Goal: Transaction & Acquisition: Purchase product/service

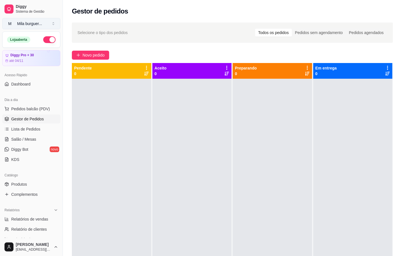
click at [32, 21] on div "Mila burguer ..." at bounding box center [29, 24] width 25 height 6
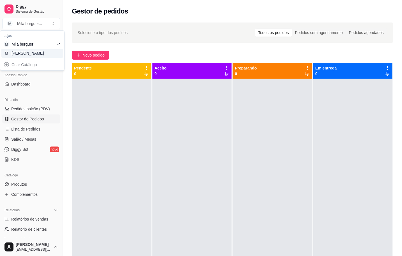
drag, startPoint x: 40, startPoint y: 52, endPoint x: 43, endPoint y: 53, distance: 4.0
click at [41, 53] on div "M Mila Salgados" at bounding box center [32, 53] width 62 height 9
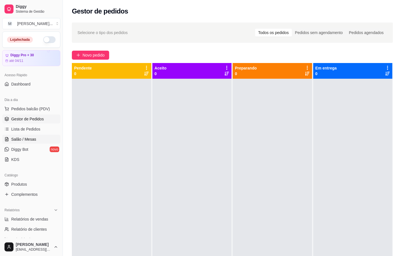
click at [42, 138] on link "Salão / Mesas" at bounding box center [31, 138] width 58 height 9
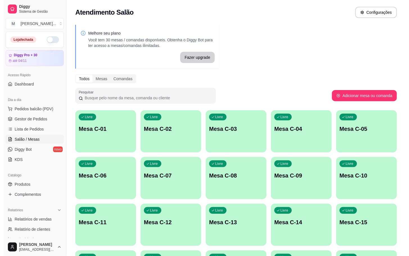
scroll to position [152, 0]
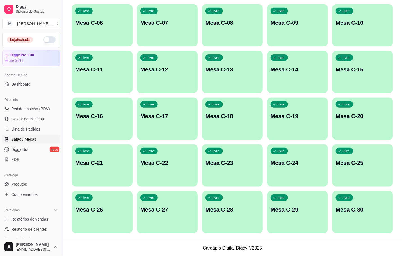
click at [350, 127] on div "Livre Mesa C-20" at bounding box center [362, 114] width 61 height 35
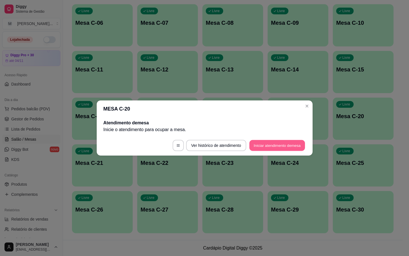
click at [295, 149] on button "Iniciar atendimento de mesa" at bounding box center [277, 145] width 56 height 11
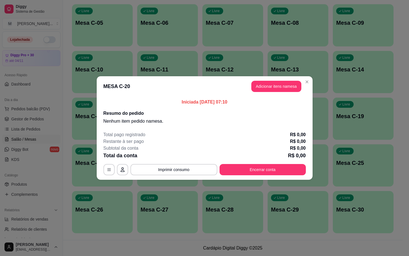
click at [282, 94] on header "MESA C-20 Adicionar itens na mesa" at bounding box center [205, 86] width 216 height 20
click at [282, 93] on header "MESA C-20 Adicionar itens na mesa" at bounding box center [205, 86] width 216 height 20
click at [284, 91] on button "Adicionar itens na mesa" at bounding box center [276, 86] width 50 height 11
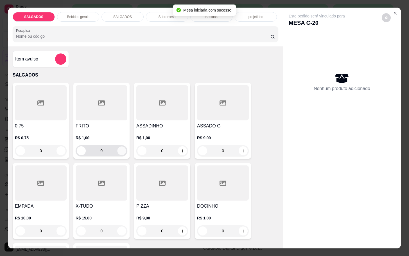
click at [120, 149] on icon "increase-product-quantity" at bounding box center [122, 151] width 4 height 4
click at [120, 150] on icon "increase-product-quantity" at bounding box center [122, 151] width 4 height 4
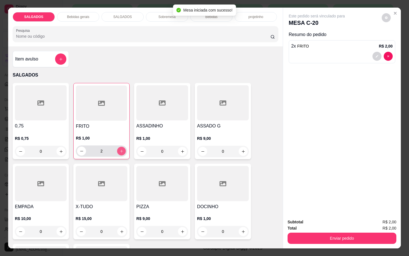
click at [120, 150] on icon "increase-product-quantity" at bounding box center [121, 151] width 4 height 4
type input "4"
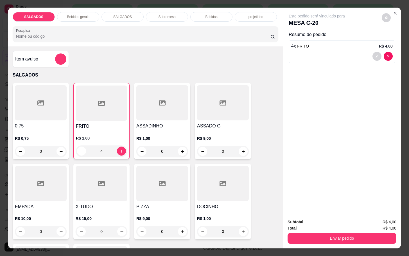
drag, startPoint x: 80, startPoint y: 21, endPoint x: 77, endPoint y: 20, distance: 3.0
click at [78, 21] on div "SALGADOS Bebidas gerais SALGADOS Sobremesa Bebidas projetinho Pesquisa" at bounding box center [145, 27] width 274 height 39
click at [77, 20] on div "SALGADOS Bebidas gerais SALGADOS Sobremesa Bebidas projetinho Pesquisa" at bounding box center [145, 27] width 274 height 39
click at [83, 17] on div "Bebidas gerais" at bounding box center [78, 17] width 42 height 10
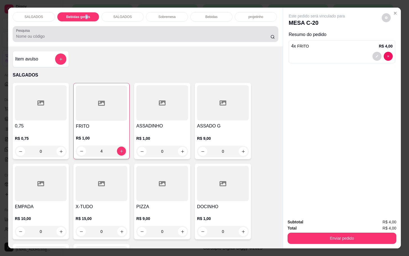
scroll to position [13, 0]
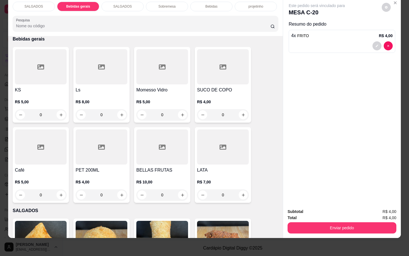
click at [54, 166] on h4 "Café" at bounding box center [41, 169] width 52 height 7
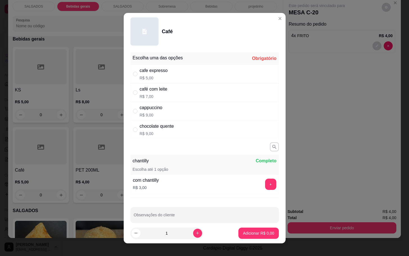
drag, startPoint x: 164, startPoint y: 69, endPoint x: 295, endPoint y: 149, distance: 153.9
click at [164, 70] on div "cafe expresso" at bounding box center [154, 70] width 28 height 7
radio input "true"
drag, startPoint x: 226, startPoint y: 233, endPoint x: 246, endPoint y: 233, distance: 19.9
click at [228, 233] on footer "1 Adicionar R$ 5,00" at bounding box center [205, 233] width 162 height 20
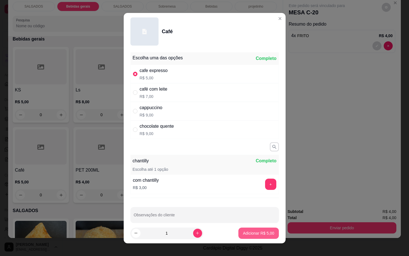
click at [251, 234] on p "Adicionar R$ 5,00" at bounding box center [258, 233] width 31 height 6
type input "1"
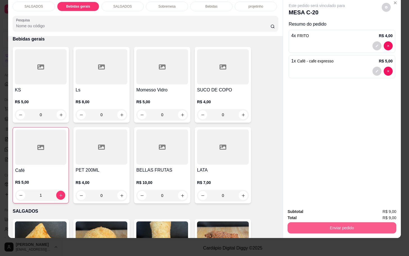
click at [296, 222] on button "Enviar pedido" at bounding box center [341, 227] width 109 height 11
click at [329, 222] on button "Enviar pedido" at bounding box center [341, 227] width 109 height 11
click at [384, 209] on button "Enviar pedido" at bounding box center [380, 207] width 32 height 11
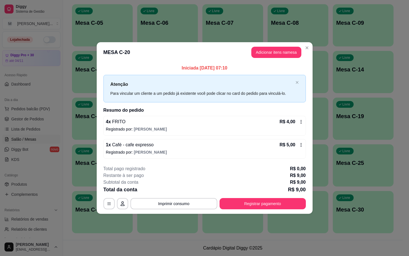
click at [279, 210] on footer "**********" at bounding box center [205, 187] width 216 height 53
click at [280, 207] on button "Registrar pagamento" at bounding box center [262, 203] width 84 height 11
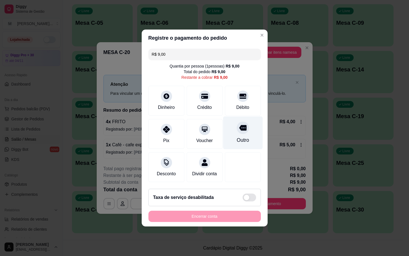
drag, startPoint x: 234, startPoint y: 125, endPoint x: 240, endPoint y: 127, distance: 6.3
click at [239, 126] on icon at bounding box center [242, 127] width 7 height 7
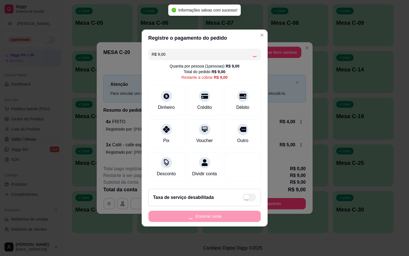
type input "R$ 0,00"
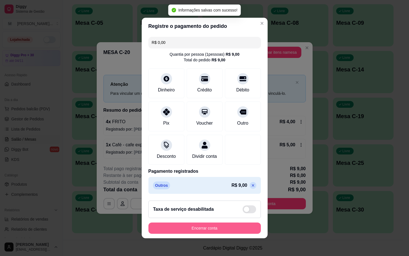
click at [221, 227] on button "Encerrar conta" at bounding box center [204, 227] width 112 height 11
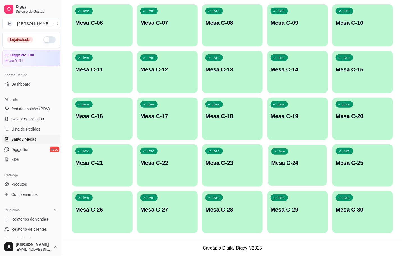
click at [317, 160] on div "Livre Mesa C-24" at bounding box center [297, 162] width 59 height 34
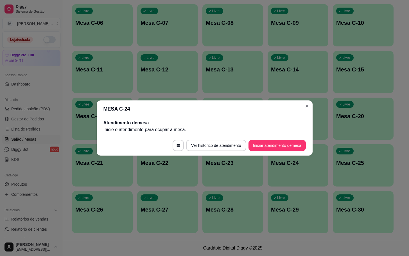
drag, startPoint x: 275, startPoint y: 132, endPoint x: 275, endPoint y: 138, distance: 6.2
click at [275, 138] on section "MESA C-24 Atendimento de mesa Inicie o atendimento para ocupar a mesa . Ver his…" at bounding box center [205, 127] width 216 height 55
click at [275, 141] on button "Iniciar atendimento de mesa" at bounding box center [276, 145] width 57 height 11
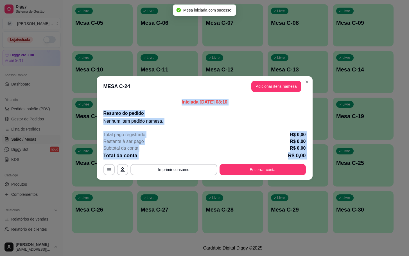
click at [291, 97] on section "MESA C-24 Adicionar itens na mesa Iniciada [DATE] 08:10 Resumo do pedido Nenhum…" at bounding box center [205, 127] width 216 height 103
click at [277, 90] on button "Adicionar itens na mesa" at bounding box center [276, 86] width 50 height 11
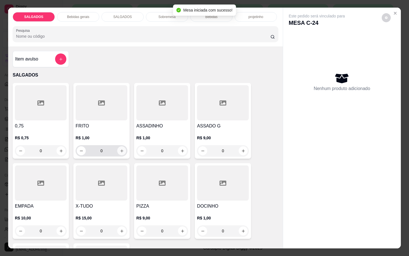
click at [125, 149] on div "FRITO R$ 1,00 0" at bounding box center [101, 121] width 56 height 76
click at [129, 149] on div "Observações do cliente" at bounding box center [204, 136] width 166 height 32
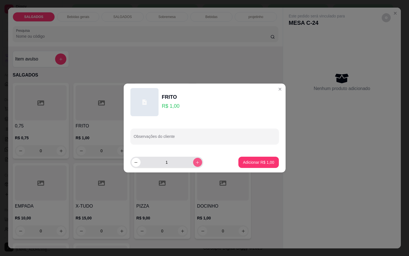
click at [195, 165] on button "increase-product-quantity" at bounding box center [197, 162] width 9 height 9
click at [193, 165] on button "increase-product-quantity" at bounding box center [197, 162] width 9 height 9
click at [195, 163] on icon "increase-product-quantity" at bounding box center [197, 162] width 4 height 4
click at [195, 162] on icon "increase-product-quantity" at bounding box center [197, 162] width 4 height 4
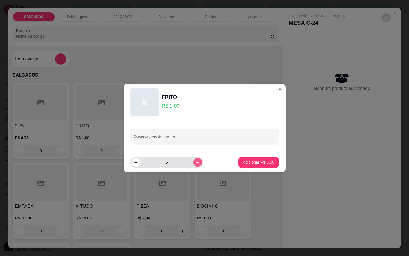
click at [195, 161] on icon "increase-product-quantity" at bounding box center [197, 162] width 4 height 4
click at [195, 160] on icon "increase-product-quantity" at bounding box center [197, 162] width 4 height 4
type input "9"
click at [234, 170] on footer "9 Adicionar R$ 9,00" at bounding box center [205, 162] width 162 height 20
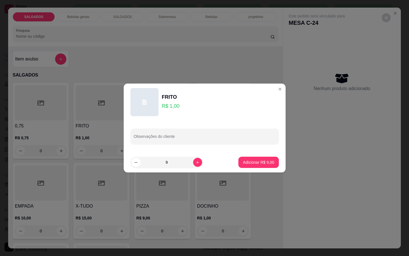
click at [234, 170] on footer "9 Adicionar R$ 9,00" at bounding box center [205, 162] width 162 height 20
click at [252, 159] on p "Adicionar R$ 9,00" at bounding box center [258, 162] width 31 height 6
type input "9"
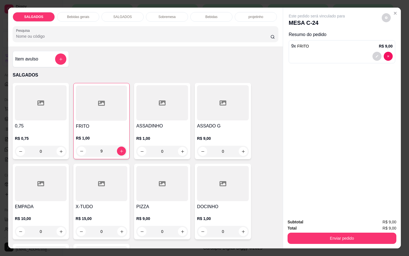
drag, startPoint x: 74, startPoint y: 23, endPoint x: 83, endPoint y: 22, distance: 8.7
click at [77, 23] on div "SALGADOS Bebidas gerais SALGADOS Sobremesa Bebidas projetinho Pesquisa" at bounding box center [145, 27] width 274 height 39
click at [85, 20] on div "SALGADOS Bebidas gerais SALGADOS Sobremesa Bebidas projetinho Pesquisa" at bounding box center [145, 27] width 274 height 39
click at [87, 18] on div "Bebidas gerais" at bounding box center [78, 17] width 42 height 10
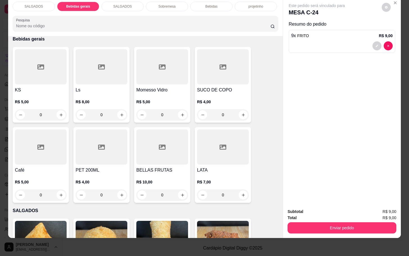
click at [159, 80] on div "Momesso Vidro R$ 5,00 0" at bounding box center [162, 85] width 56 height 76
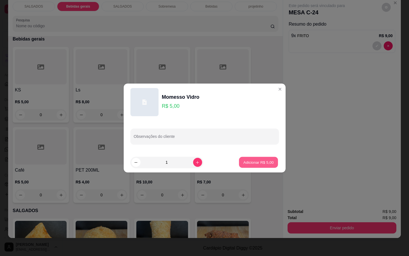
click at [252, 165] on button "Adicionar R$ 5,00" at bounding box center [258, 162] width 39 height 11
type input "1"
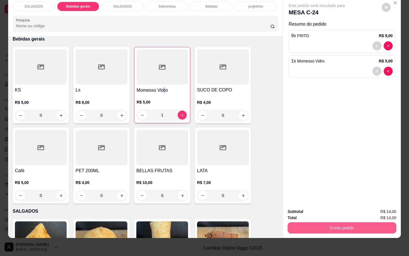
click at [301, 223] on button "Enviar pedido" at bounding box center [341, 227] width 109 height 11
click at [388, 211] on button "Enviar pedido" at bounding box center [380, 207] width 32 height 11
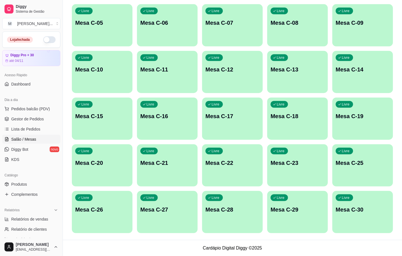
scroll to position [0, 0]
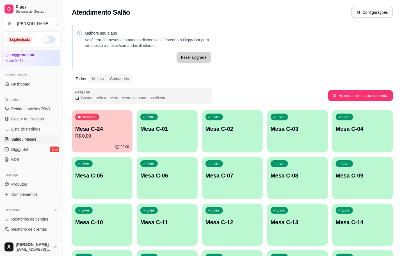
click at [82, 140] on button "Ocupada Mesa C-24 R$ 0,00 00:00" at bounding box center [102, 131] width 61 height 42
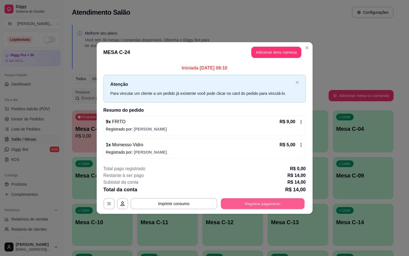
click at [242, 204] on button "Registrar pagamento" at bounding box center [262, 203] width 84 height 11
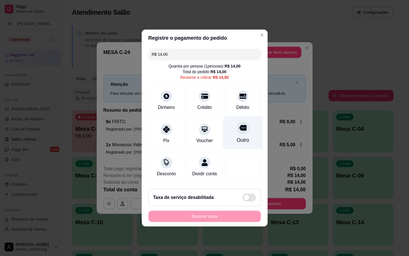
click at [240, 129] on div at bounding box center [242, 127] width 12 height 12
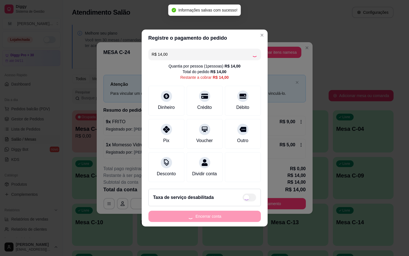
type input "R$ 0,00"
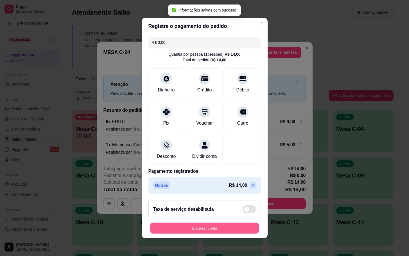
click at [220, 232] on button "Encerrar conta" at bounding box center [204, 227] width 109 height 11
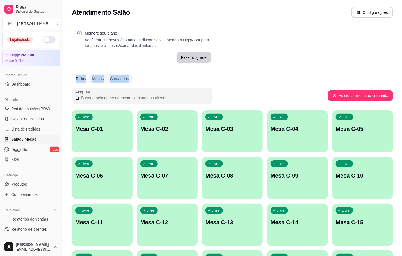
drag, startPoint x: 257, startPoint y: 67, endPoint x: 256, endPoint y: 69, distance: 2.9
click at [256, 69] on div "Melhore seu plano Você tem 30 mesas / comandas disponíveis. Obtenha o Diggy Bot…" at bounding box center [232, 206] width 339 height 371
click at [342, 32] on div "Melhore seu plano Você tem 30 mesas / comandas disponíveis. Obtenha o Diggy Bot…" at bounding box center [232, 206] width 339 height 371
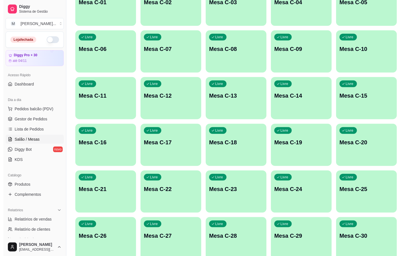
scroll to position [152, 0]
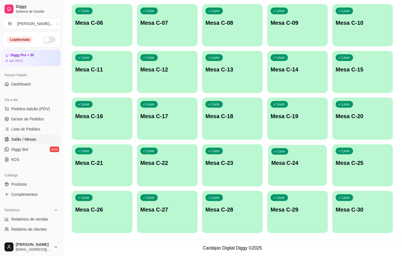
click at [288, 151] on div "Livre Mesa C-24" at bounding box center [297, 162] width 59 height 34
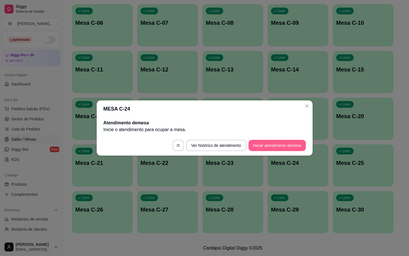
click at [273, 144] on button "Iniciar atendimento de mesa" at bounding box center [276, 145] width 57 height 11
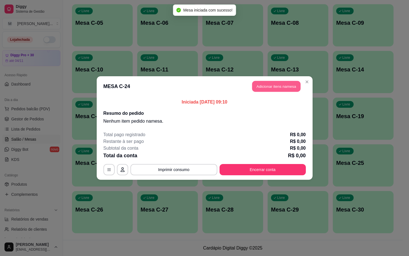
click at [277, 87] on button "Adicionar itens na mesa" at bounding box center [276, 86] width 48 height 11
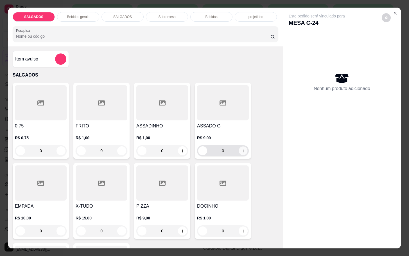
click at [241, 149] on icon "increase-product-quantity" at bounding box center [243, 151] width 4 height 4
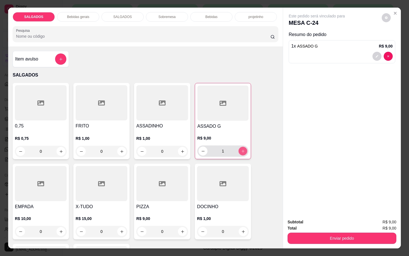
click at [241, 149] on icon "increase-product-quantity" at bounding box center [243, 151] width 4 height 4
type input "2"
click at [120, 149] on icon "increase-product-quantity" at bounding box center [122, 151] width 4 height 4
type input "1"
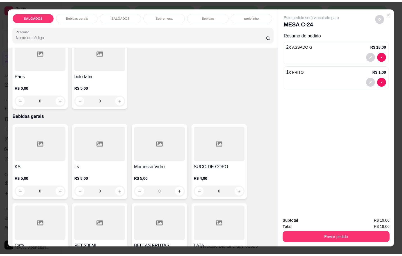
scroll to position [253, 0]
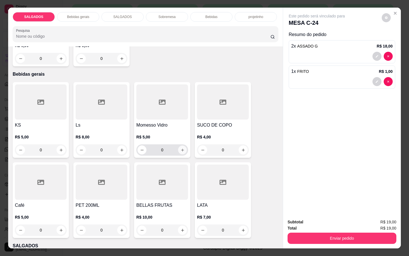
click at [181, 148] on icon "increase-product-quantity" at bounding box center [182, 150] width 4 height 4
type input "1"
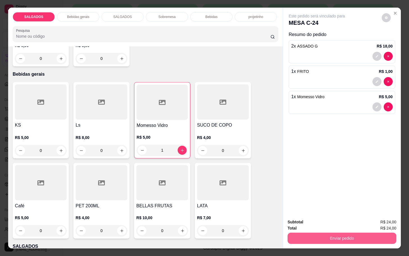
click at [314, 232] on button "Enviar pedido" at bounding box center [341, 237] width 109 height 11
click at [378, 225] on button "Enviar pedido" at bounding box center [380, 221] width 31 height 10
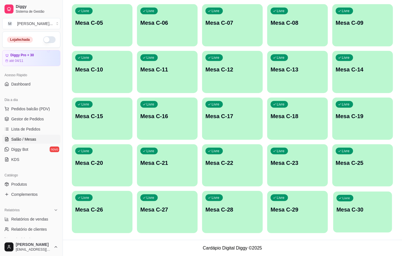
click at [349, 197] on p "Livre" at bounding box center [347, 198] width 8 height 4
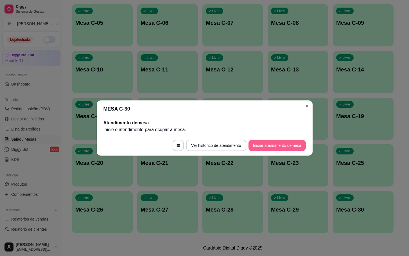
click at [297, 144] on button "Iniciar atendimento de mesa" at bounding box center [276, 145] width 57 height 11
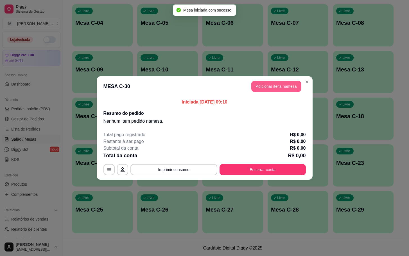
click at [285, 89] on button "Adicionar itens na mesa" at bounding box center [276, 86] width 50 height 11
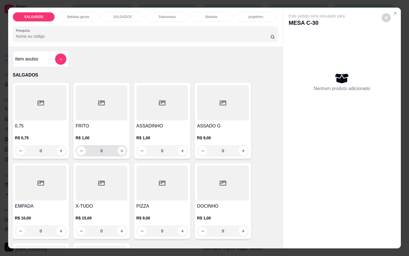
click at [119, 147] on button "increase-product-quantity" at bounding box center [121, 150] width 9 height 9
click at [120, 149] on icon "increase-product-quantity" at bounding box center [122, 151] width 4 height 4
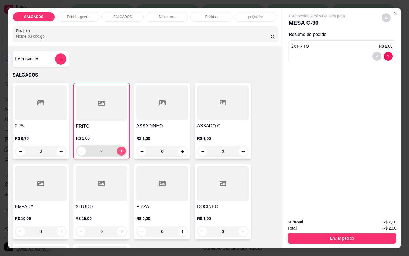
click at [119, 149] on icon "increase-product-quantity" at bounding box center [121, 151] width 4 height 4
click at [117, 149] on button "increase-product-quantity" at bounding box center [121, 151] width 9 height 9
type input "5"
click at [179, 147] on button "increase-product-quantity" at bounding box center [182, 151] width 9 height 9
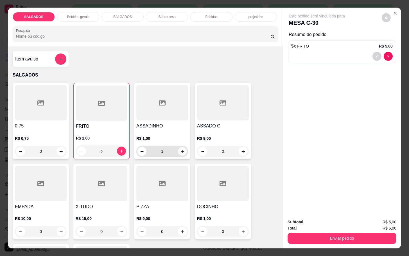
click at [180, 147] on button "increase-product-quantity" at bounding box center [182, 151] width 9 height 9
type input "2"
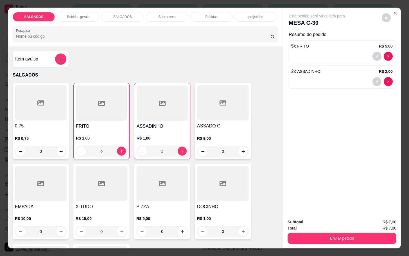
click at [358, 241] on div "Subtotal R$ 7,00 Total R$ 7,00 Enviar pedido" at bounding box center [342, 231] width 118 height 34
click at [362, 236] on button "Enviar pedido" at bounding box center [341, 237] width 109 height 11
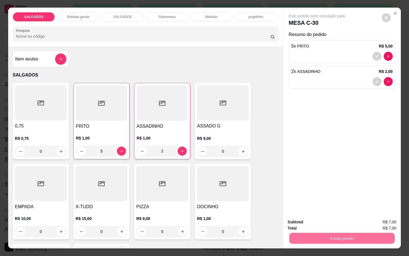
click at [382, 225] on button "Enviar pedido" at bounding box center [380, 221] width 31 height 10
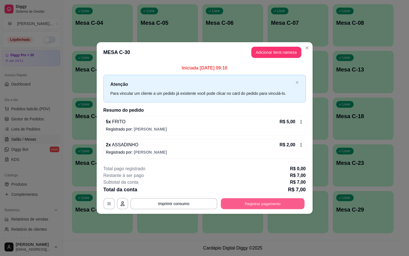
click at [255, 199] on button "Registrar pagamento" at bounding box center [262, 203] width 84 height 11
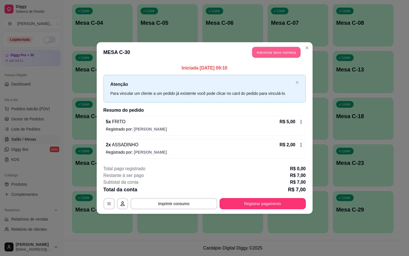
click at [278, 47] on button "Adicionar itens na mesa" at bounding box center [276, 52] width 48 height 11
click at [282, 53] on button "Adicionar itens na mesa" at bounding box center [276, 52] width 48 height 11
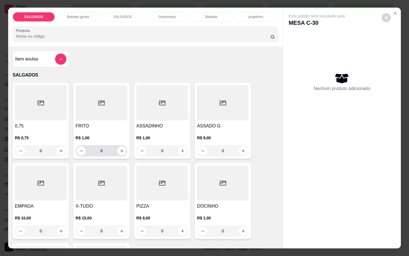
click at [109, 151] on input "0" at bounding box center [101, 150] width 31 height 11
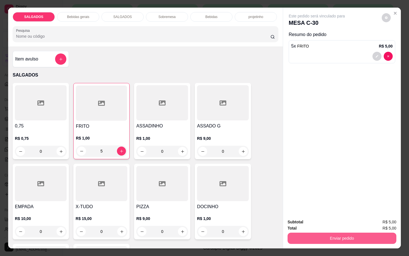
type input "5"
click at [341, 232] on button "Enviar pedido" at bounding box center [341, 237] width 109 height 11
click at [383, 223] on button "Enviar pedido" at bounding box center [380, 221] width 31 height 10
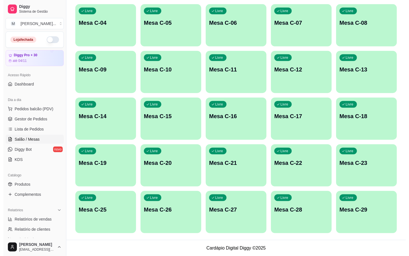
scroll to position [26, 0]
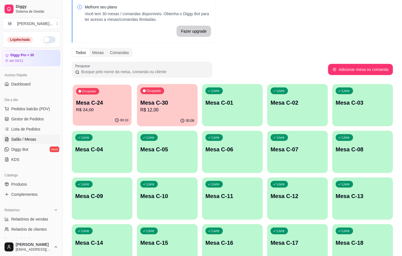
click at [106, 100] on p "Mesa C-24" at bounding box center [102, 103] width 52 height 8
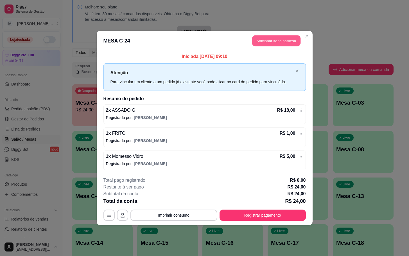
click at [283, 38] on button "Adicionar itens na mesa" at bounding box center [276, 40] width 48 height 11
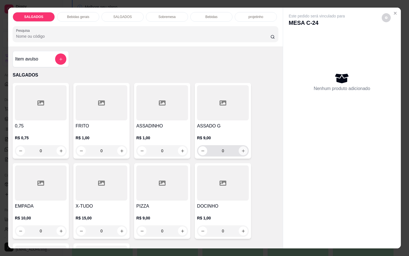
click at [241, 149] on icon "increase-product-quantity" at bounding box center [243, 151] width 4 height 4
type input "1"
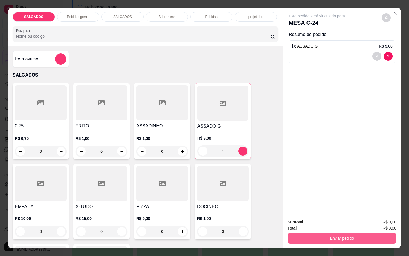
click at [331, 234] on button "Enviar pedido" at bounding box center [341, 237] width 109 height 11
click at [374, 218] on button "Enviar pedido" at bounding box center [382, 220] width 32 height 11
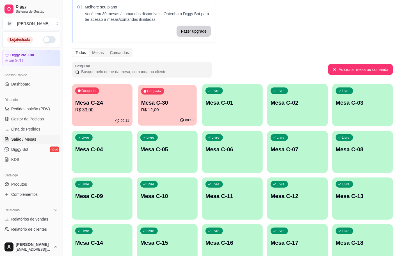
click at [153, 115] on button "Ocupada Mesa C-30 R$ 12,00 00:10" at bounding box center [167, 105] width 59 height 41
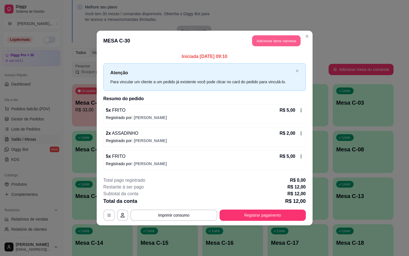
click at [279, 44] on button "Adicionar itens na mesa" at bounding box center [276, 40] width 48 height 11
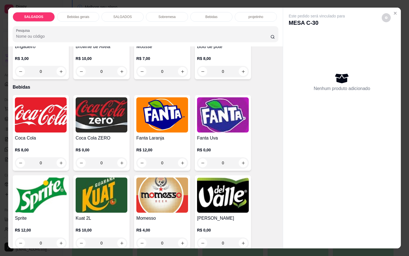
scroll to position [800, 0]
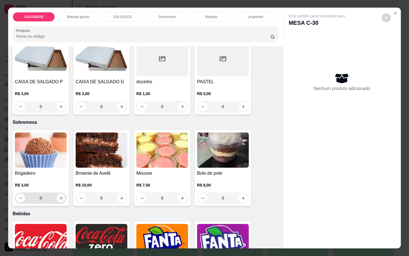
click at [57, 193] on button "increase-product-quantity" at bounding box center [60, 197] width 9 height 9
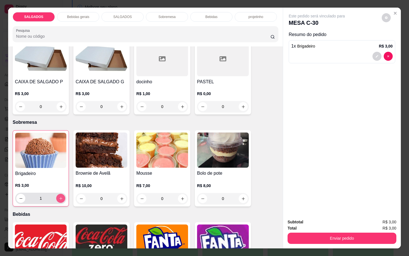
click at [59, 196] on icon "increase-product-quantity" at bounding box center [61, 198] width 4 height 4
type input "2"
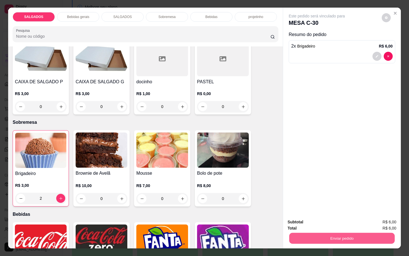
click at [330, 238] on button "Enviar pedido" at bounding box center [341, 237] width 105 height 11
click at [381, 221] on button "Enviar pedido" at bounding box center [380, 221] width 32 height 11
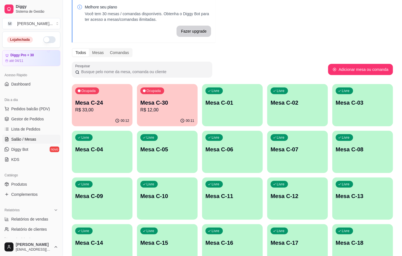
click at [171, 120] on div "00:11" at bounding box center [167, 120] width 61 height 11
click at [86, 121] on div "00:12" at bounding box center [102, 120] width 59 height 11
click at [179, 119] on div "00:11" at bounding box center [167, 120] width 61 height 11
click at [92, 113] on div "Ocupada Mesa C-24 R$ 33,00" at bounding box center [102, 99] width 61 height 31
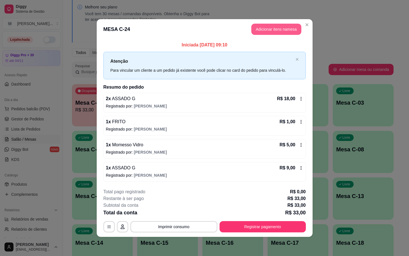
click at [258, 29] on button "Adicionar itens na mesa" at bounding box center [276, 29] width 50 height 11
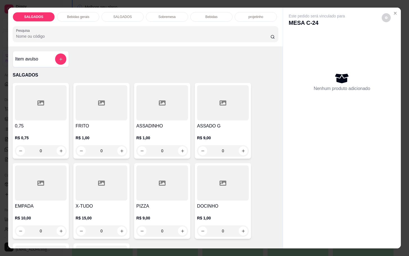
click at [77, 12] on div "Bebidas gerais" at bounding box center [78, 17] width 42 height 10
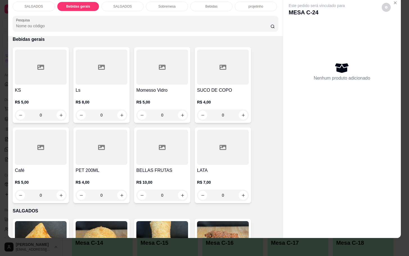
click at [223, 155] on div at bounding box center [223, 146] width 52 height 35
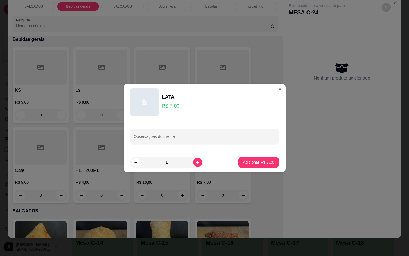
click at [241, 153] on footer "1 Adicionar R$ 7,00" at bounding box center [205, 162] width 162 height 20
click at [241, 158] on button "Adicionar R$ 7,00" at bounding box center [258, 162] width 39 height 11
type input "1"
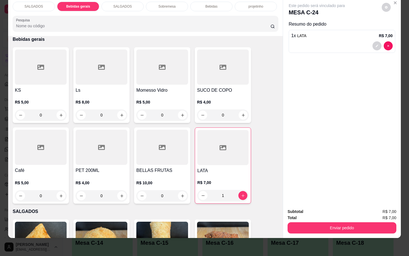
click at [328, 228] on div "Subtotal R$ 7,00 Total R$ 7,00 Enviar pedido" at bounding box center [342, 221] width 118 height 34
click at [357, 222] on button "Enviar pedido" at bounding box center [341, 227] width 109 height 11
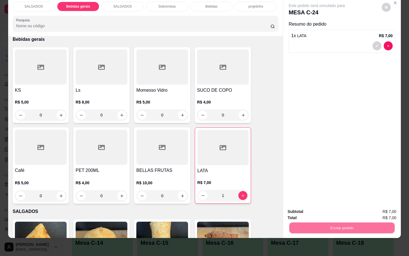
click at [388, 211] on button "Enviar pedido" at bounding box center [380, 207] width 32 height 11
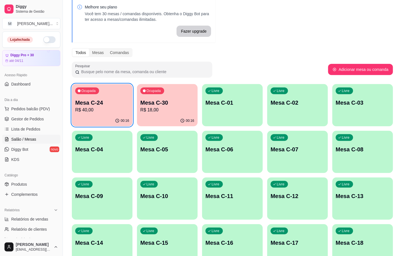
click at [106, 108] on p "R$ 40,00" at bounding box center [102, 109] width 54 height 7
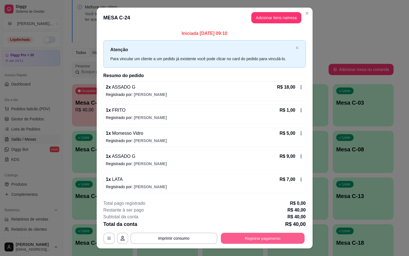
click at [284, 238] on button "Registrar pagamento" at bounding box center [262, 237] width 84 height 11
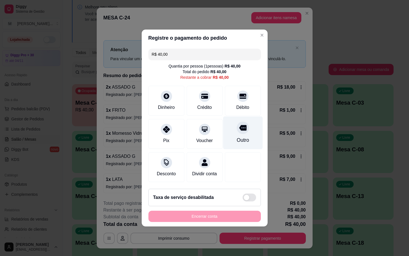
drag, startPoint x: 237, startPoint y: 130, endPoint x: 235, endPoint y: 133, distance: 3.9
click at [236, 129] on div at bounding box center [242, 127] width 12 height 12
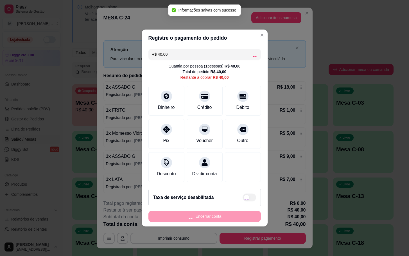
type input "R$ 0,00"
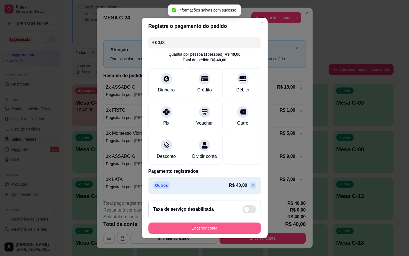
click at [232, 233] on button "Encerrar conta" at bounding box center [204, 227] width 112 height 11
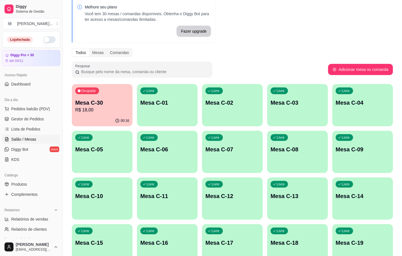
click at [93, 96] on div "Ocupada Mesa C-30 R$ 18,00" at bounding box center [102, 99] width 61 height 31
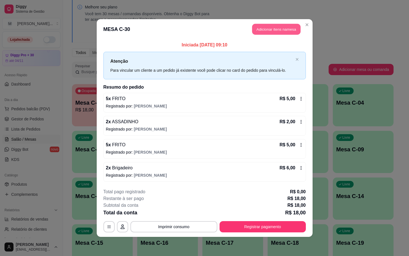
click at [280, 31] on button "Adicionar itens na mesa" at bounding box center [276, 29] width 48 height 11
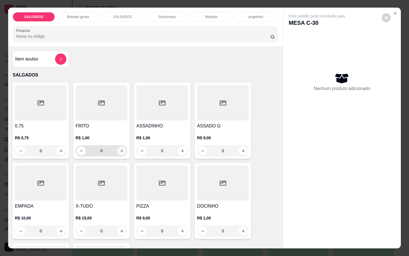
click at [120, 149] on icon "increase-product-quantity" at bounding box center [122, 151] width 4 height 4
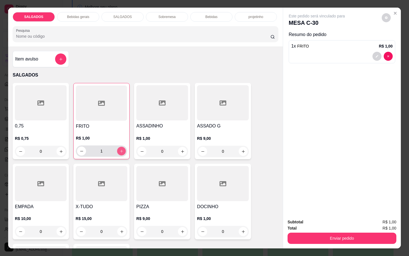
click at [119, 149] on icon "increase-product-quantity" at bounding box center [121, 151] width 4 height 4
type input "3"
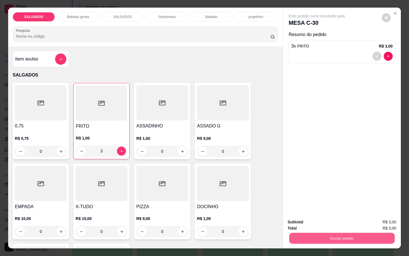
click at [351, 232] on button "Enviar pedido" at bounding box center [341, 237] width 105 height 11
click at [374, 219] on button "Enviar pedido" at bounding box center [380, 221] width 32 height 11
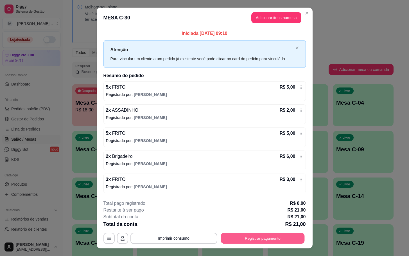
click at [261, 240] on button "Registrar pagamento" at bounding box center [262, 237] width 84 height 11
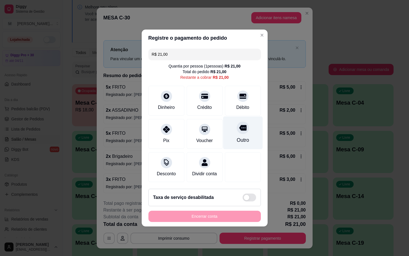
click at [235, 142] on div "Outro" at bounding box center [243, 132] width 40 height 33
type input "R$ 0,00"
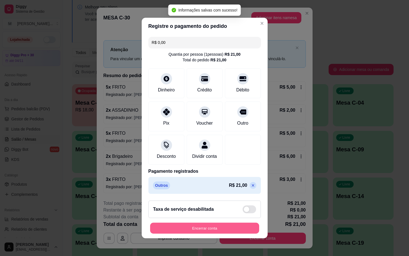
click at [212, 232] on button "Encerrar conta" at bounding box center [204, 227] width 109 height 11
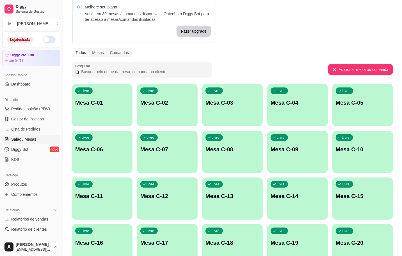
click at [341, 243] on p "Mesa C-20" at bounding box center [363, 242] width 54 height 8
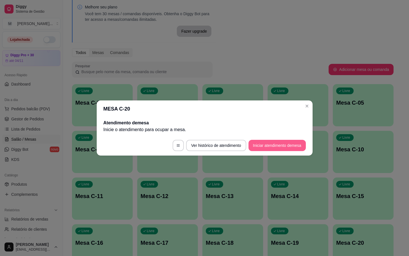
click at [280, 146] on button "Iniciar atendimento de mesa" at bounding box center [276, 145] width 57 height 11
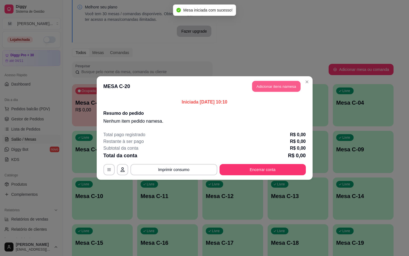
click at [264, 88] on button "Adicionar itens na mesa" at bounding box center [276, 86] width 48 height 11
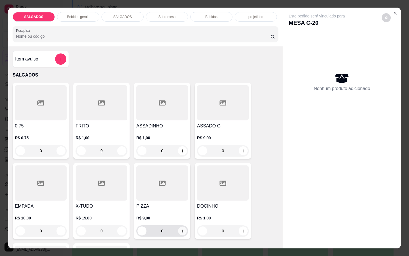
click at [179, 226] on button "increase-product-quantity" at bounding box center [182, 230] width 9 height 9
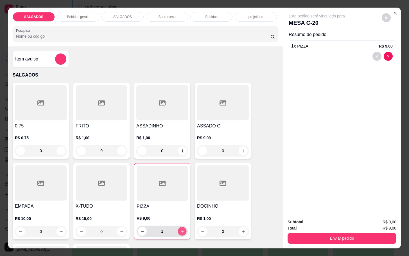
click at [179, 227] on button "increase-product-quantity" at bounding box center [182, 231] width 9 height 9
click at [180, 229] on icon "increase-product-quantity" at bounding box center [182, 231] width 4 height 4
type input "3"
click at [122, 148] on button "increase-product-quantity" at bounding box center [121, 150] width 9 height 9
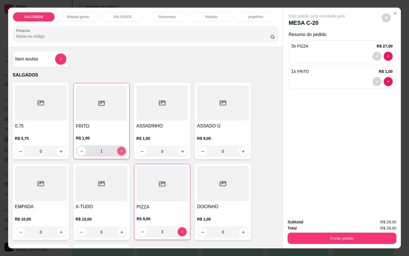
click at [122, 148] on button "increase-product-quantity" at bounding box center [121, 151] width 9 height 9
click at [119, 149] on icon "increase-product-quantity" at bounding box center [121, 151] width 4 height 4
type input "4"
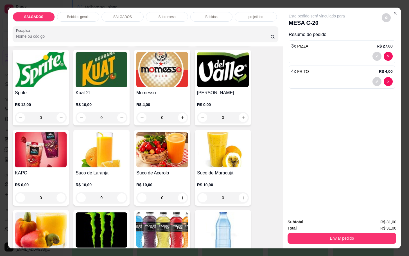
scroll to position [884, 0]
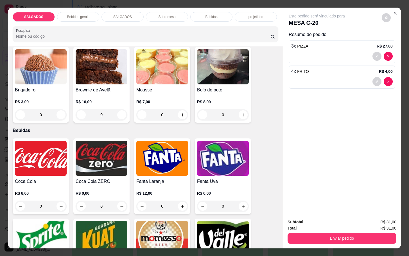
click at [102, 184] on div "R$ 0,00 0" at bounding box center [102, 197] width 52 height 27
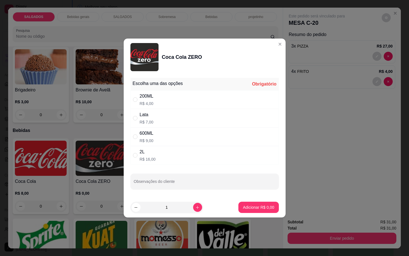
click at [152, 140] on p "R$ 9,00" at bounding box center [147, 141] width 14 height 6
radio input "true"
click at [254, 210] on button "Adicionar R$ 9,00" at bounding box center [258, 207] width 39 height 11
type input "1"
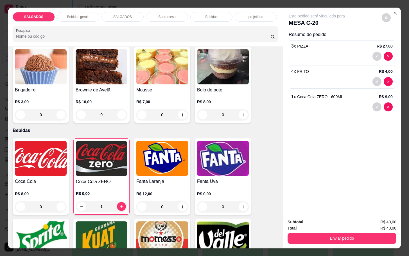
click at [337, 220] on div "Subtotal R$ 40,00" at bounding box center [341, 221] width 109 height 6
click at [338, 234] on button "Enviar pedido" at bounding box center [341, 237] width 109 height 11
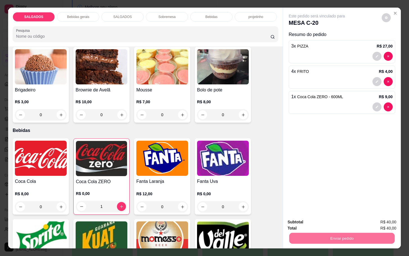
click at [381, 216] on button "Enviar pedido" at bounding box center [380, 221] width 31 height 10
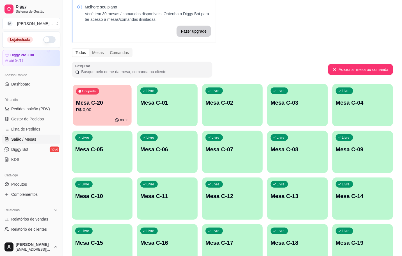
click at [125, 108] on p "R$ 0,00" at bounding box center [102, 109] width 52 height 6
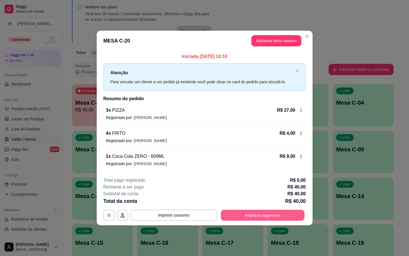
click at [283, 215] on button "Registrar pagamento" at bounding box center [262, 214] width 84 height 11
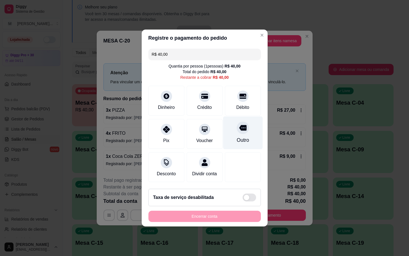
click at [239, 137] on div "Outro" at bounding box center [242, 139] width 12 height 7
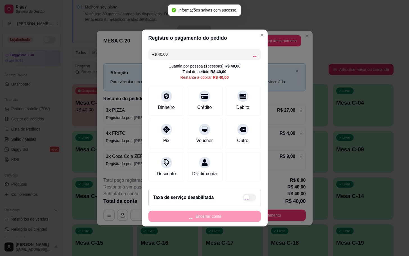
type input "R$ 0,00"
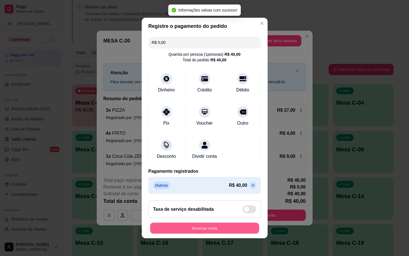
click at [212, 231] on button "Encerrar conta" at bounding box center [204, 227] width 109 height 11
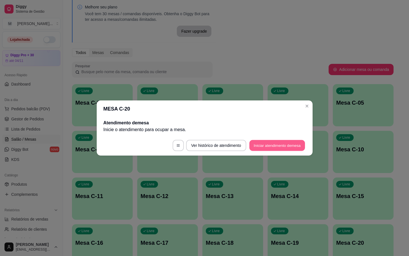
click at [282, 143] on button "Iniciar atendimento de mesa" at bounding box center [277, 145] width 56 height 11
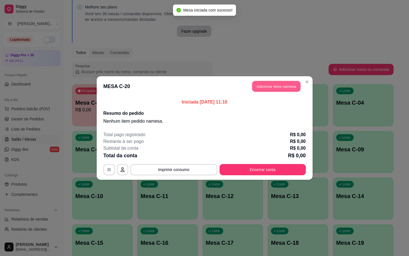
click at [282, 81] on button "Adicionar itens na mesa" at bounding box center [276, 86] width 48 height 11
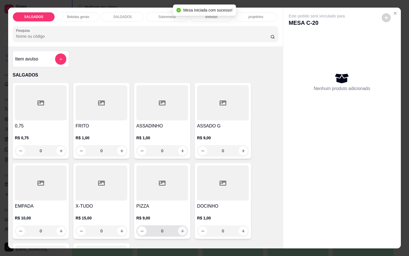
click at [180, 229] on icon "increase-product-quantity" at bounding box center [182, 231] width 4 height 4
type input "1"
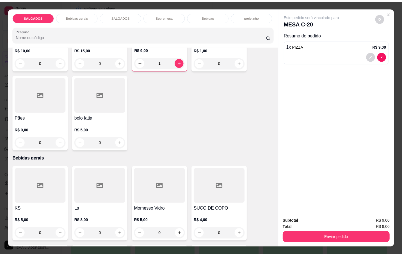
scroll to position [253, 0]
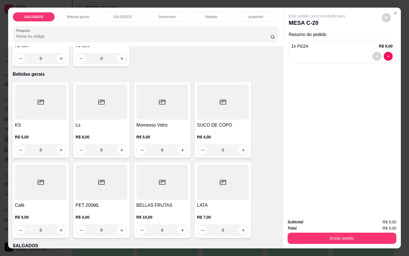
click at [36, 202] on h4 "Café" at bounding box center [41, 205] width 52 height 7
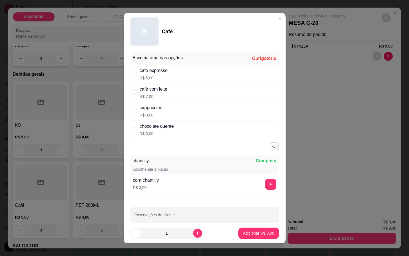
click at [157, 74] on div "cafe expresso R$ 5,00" at bounding box center [154, 73] width 28 height 13
radio input "true"
click at [248, 232] on button "Adicionar R$ 5,00" at bounding box center [258, 232] width 40 height 11
type input "1"
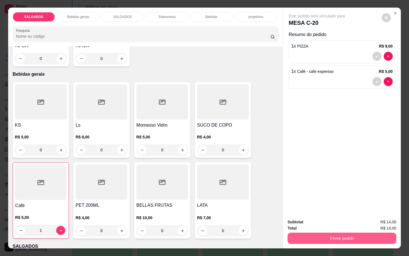
click at [320, 231] on div "Enviar pedido" at bounding box center [341, 237] width 109 height 13
click at [355, 236] on button "Enviar pedido" at bounding box center [341, 237] width 105 height 11
click at [377, 224] on button "Enviar pedido" at bounding box center [380, 221] width 32 height 11
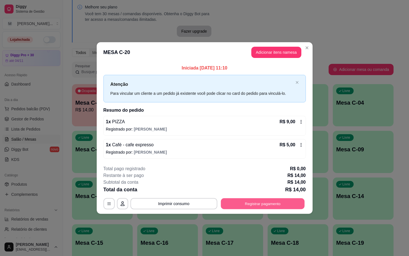
click at [280, 200] on button "Registrar pagamento" at bounding box center [262, 203] width 84 height 11
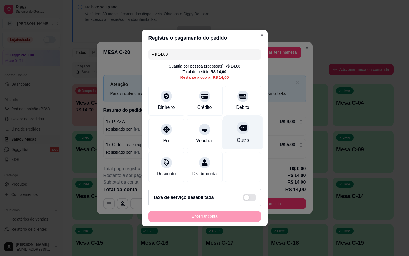
click at [237, 136] on div "Outro" at bounding box center [242, 139] width 12 height 7
type input "R$ 0,00"
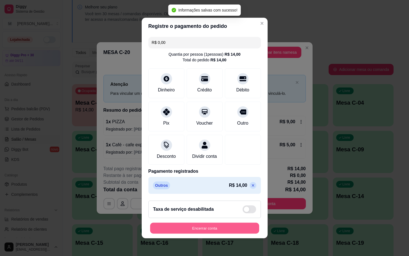
click at [232, 232] on button "Encerrar conta" at bounding box center [204, 227] width 109 height 11
